Goal: Task Accomplishment & Management: Use online tool/utility

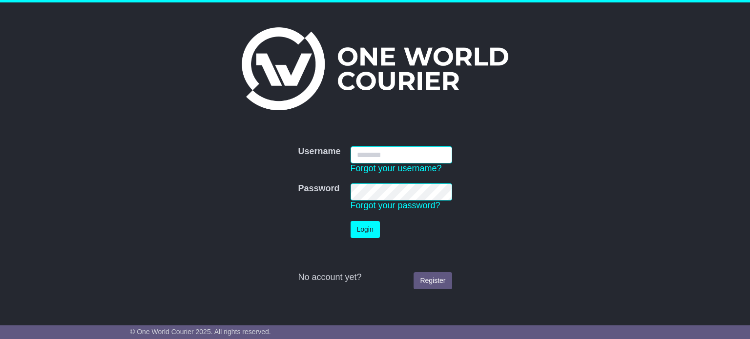
type input "**********"
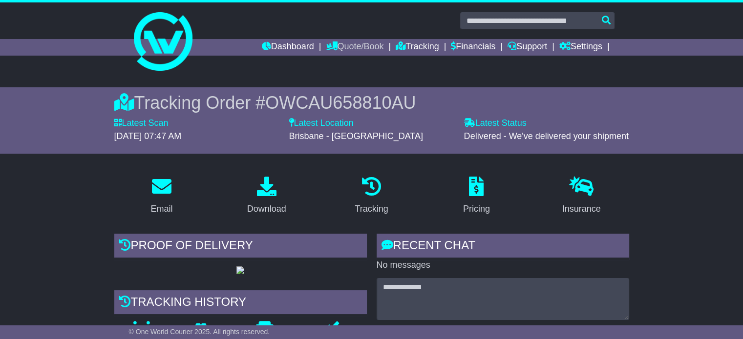
click at [339, 48] on link "Quote/Book" at bounding box center [355, 47] width 58 height 17
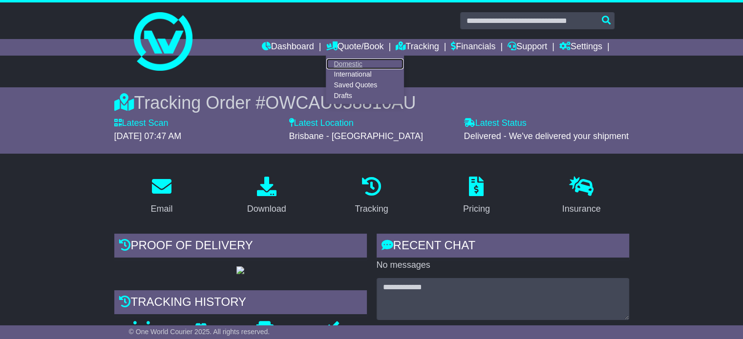
click at [344, 63] on link "Domestic" at bounding box center [364, 64] width 77 height 11
